Goal: Information Seeking & Learning: Learn about a topic

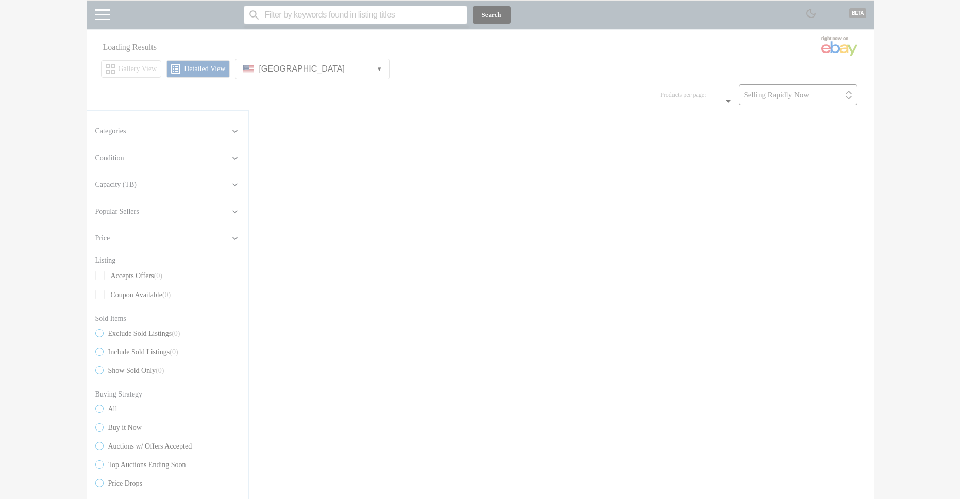
scroll to position [279, 0]
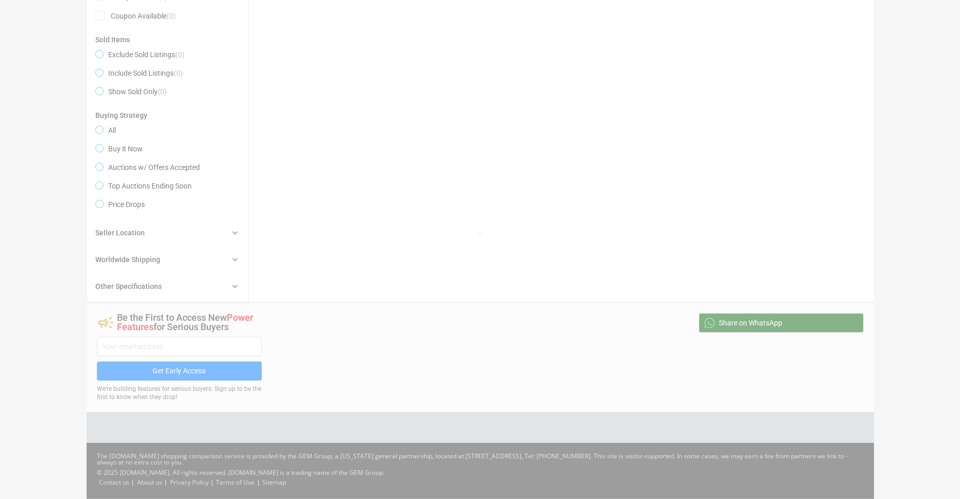
scroll to position [279, 0]
